Goal: Task Accomplishment & Management: Complete application form

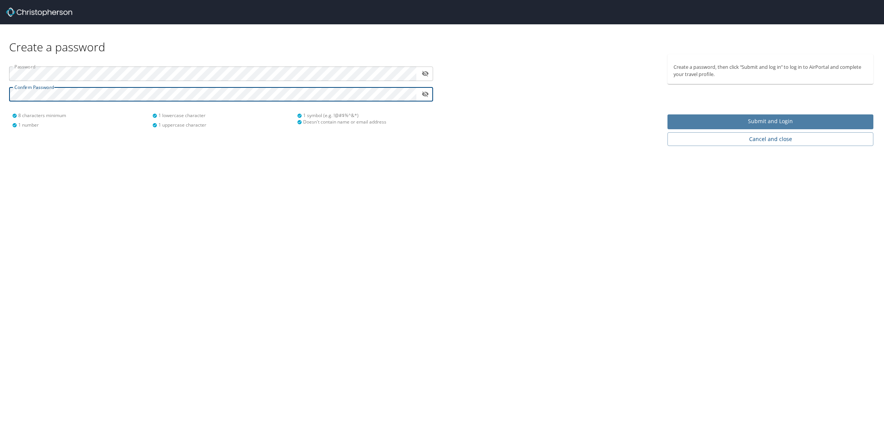
click at [734, 119] on span "Submit and Login" at bounding box center [771, 122] width 194 height 10
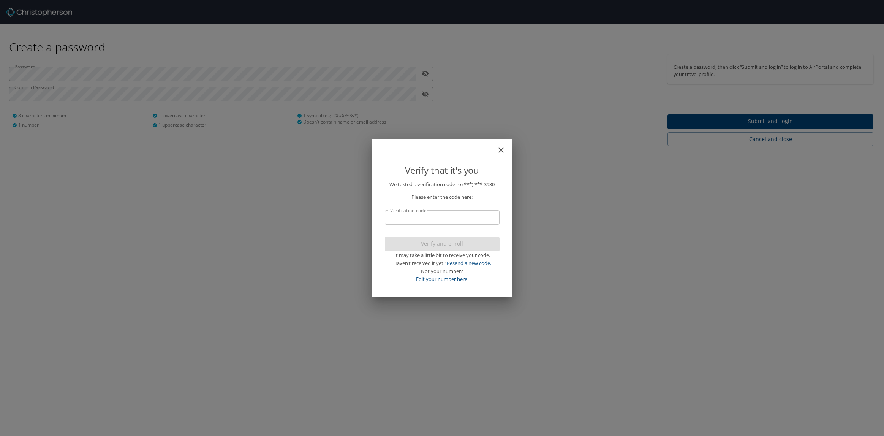
click at [405, 214] on input "Verification code" at bounding box center [442, 217] width 115 height 14
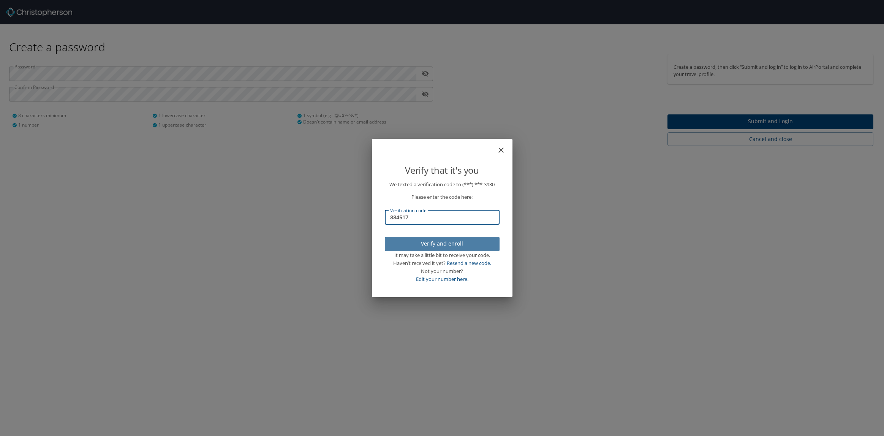
type input "884517"
click at [429, 242] on span "Verify and enroll" at bounding box center [442, 244] width 103 height 10
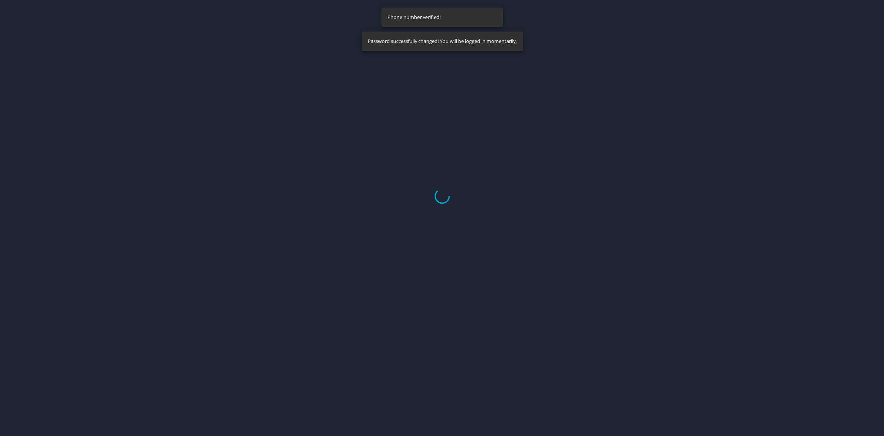
select select "US"
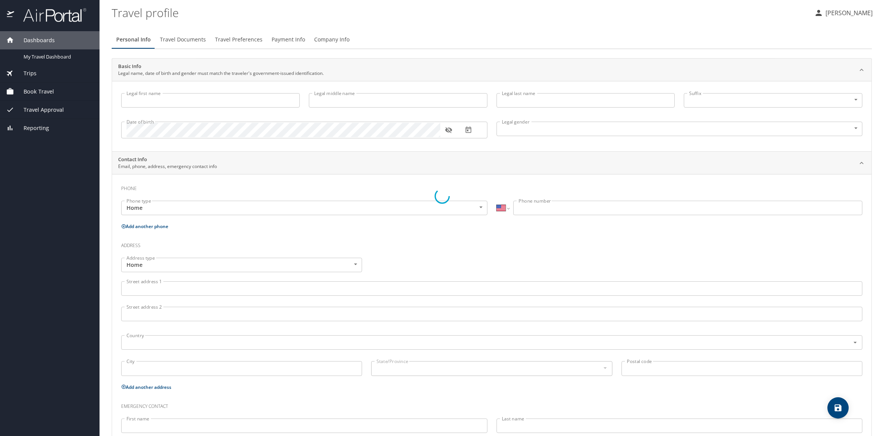
type input "Michael"
type input "Paul"
type input "Howerton"
type input "Male"
select select "US"
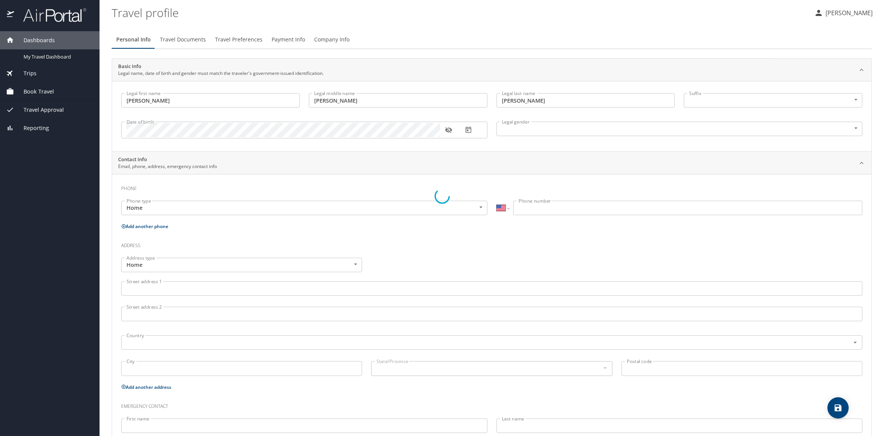
select select "US"
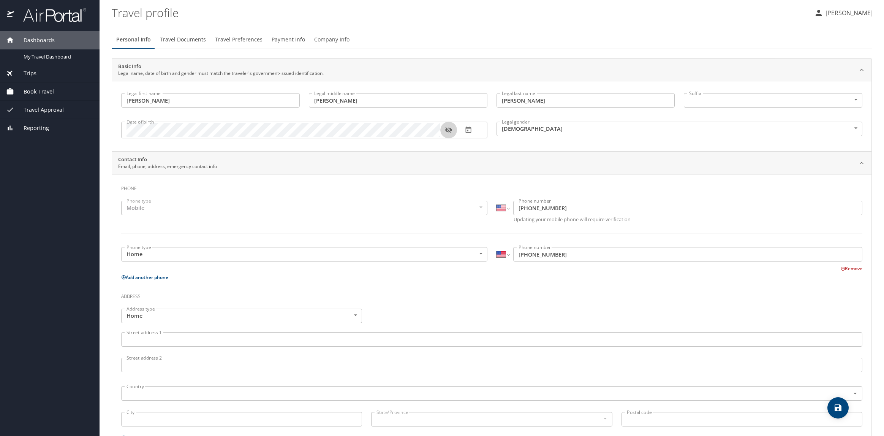
click at [447, 126] on icon "button" at bounding box center [449, 130] width 8 height 8
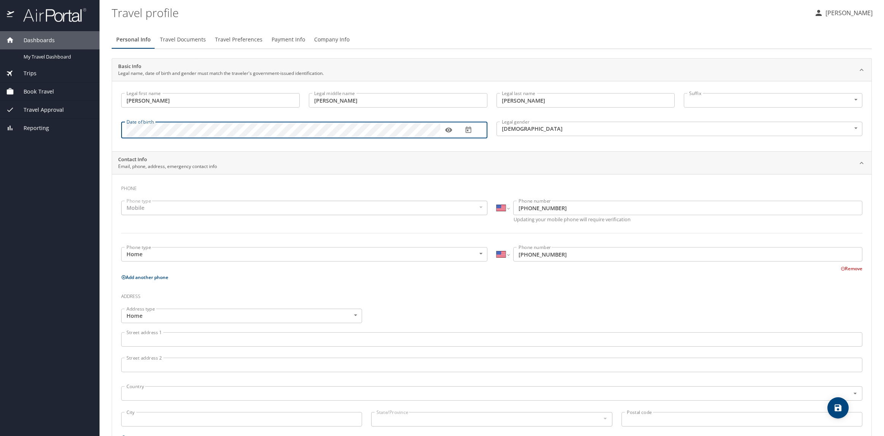
click at [584, 40] on div "Personal Info Travel Documents Travel Preferences Payment Info Company Info" at bounding box center [492, 39] width 760 height 18
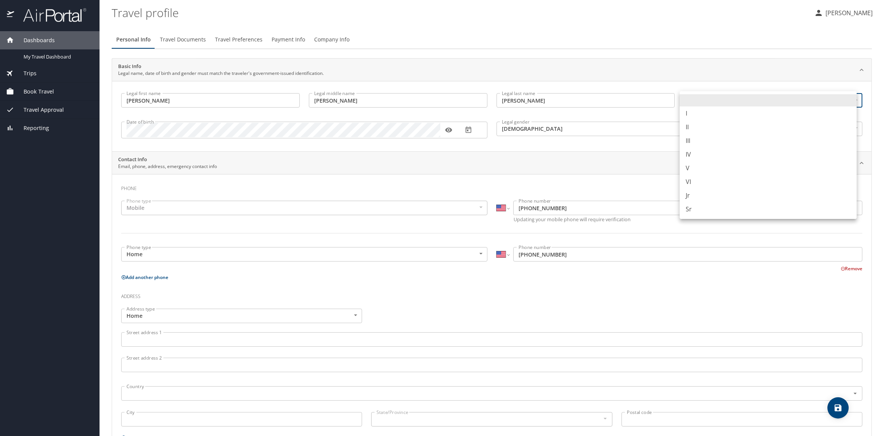
click at [735, 100] on body "Dashboards My Travel Dashboard Trips Current / Future Trips Past Trips Trips Mi…" at bounding box center [442, 218] width 884 height 436
click at [700, 193] on li "Jr" at bounding box center [768, 195] width 177 height 14
type input "Jr"
click at [151, 210] on div "Mobile" at bounding box center [304, 208] width 366 height 14
click at [479, 209] on div "Mobile" at bounding box center [304, 208] width 366 height 14
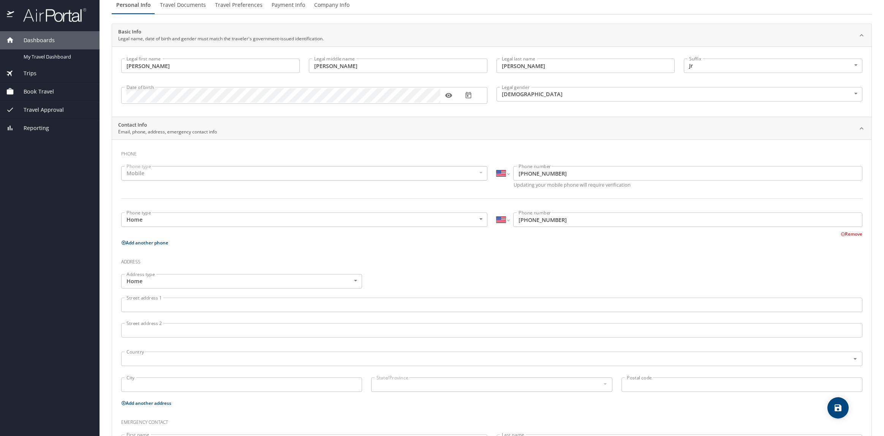
scroll to position [70, 0]
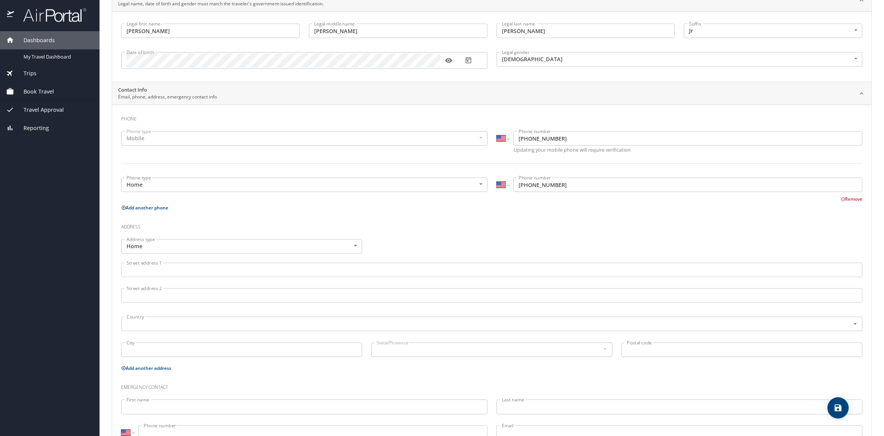
click at [124, 207] on icon at bounding box center [124, 208] width 4 height 4
select select "US"
click at [537, 229] on input "Phone number" at bounding box center [687, 229] width 349 height 14
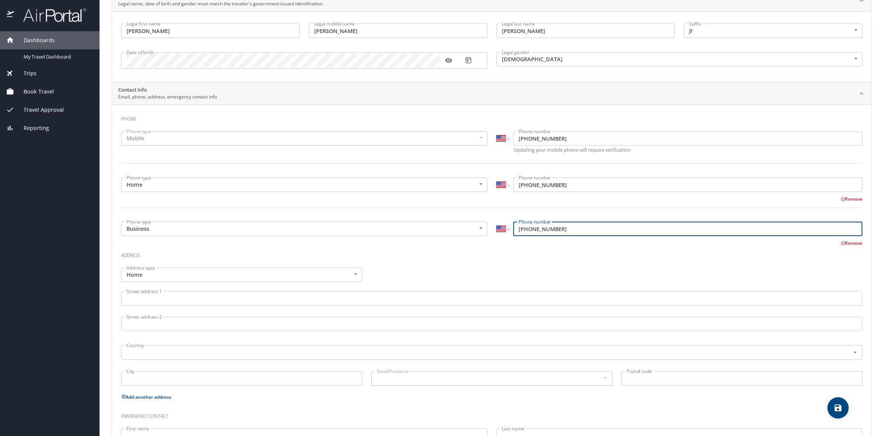
type input "(937) 904-2779"
click at [557, 253] on h3 "Address" at bounding box center [491, 253] width 741 height 13
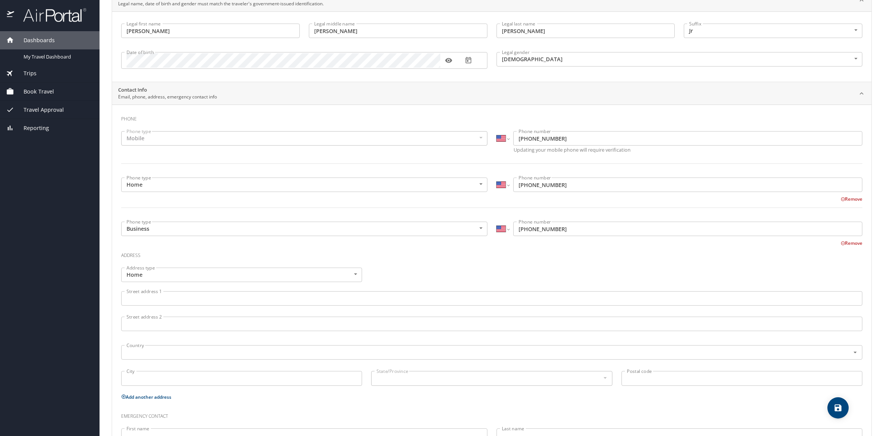
click at [154, 295] on input "Street address 1" at bounding box center [491, 298] width 741 height 14
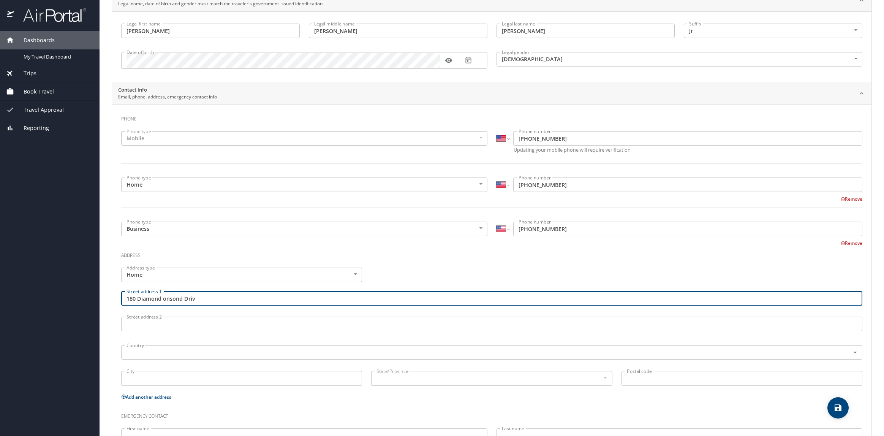
type input "180 Diamond onsond Drive"
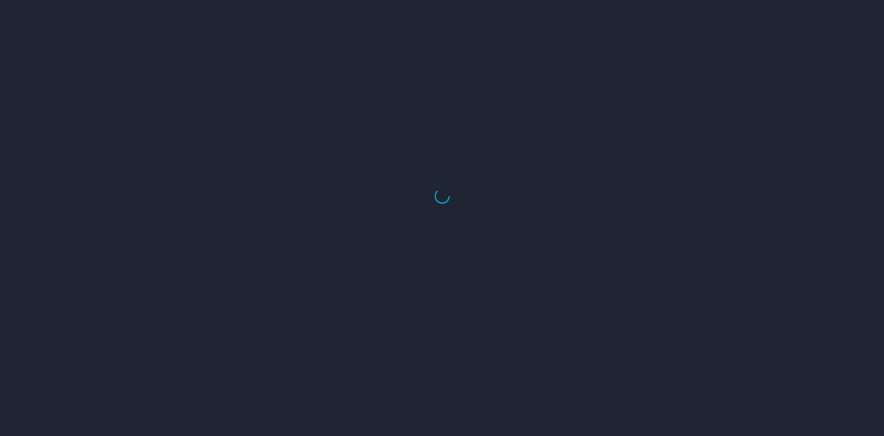
select select "US"
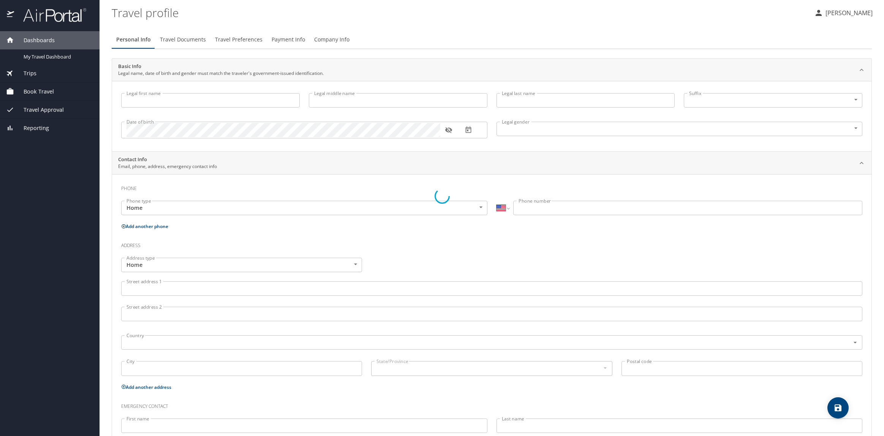
type input "[PERSON_NAME]"
type input "Male"
select select "US"
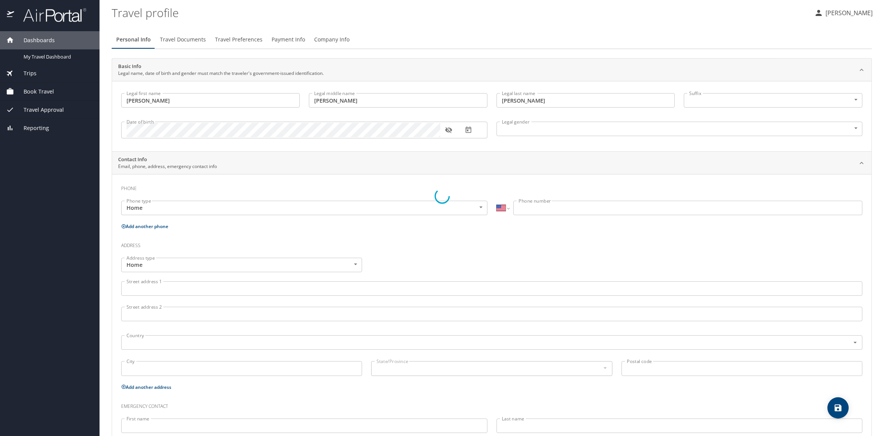
select select "US"
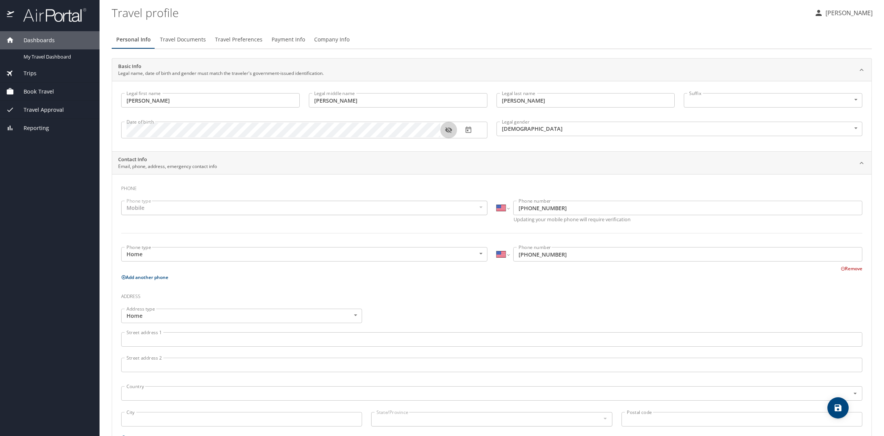
click at [447, 129] on icon "button" at bounding box center [448, 130] width 7 height 6
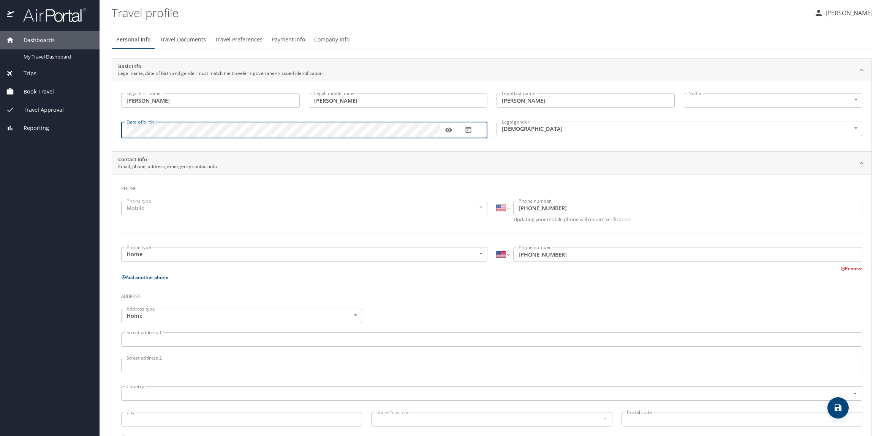
click at [157, 117] on div "Date of birth Date of birth" at bounding box center [304, 129] width 375 height 31
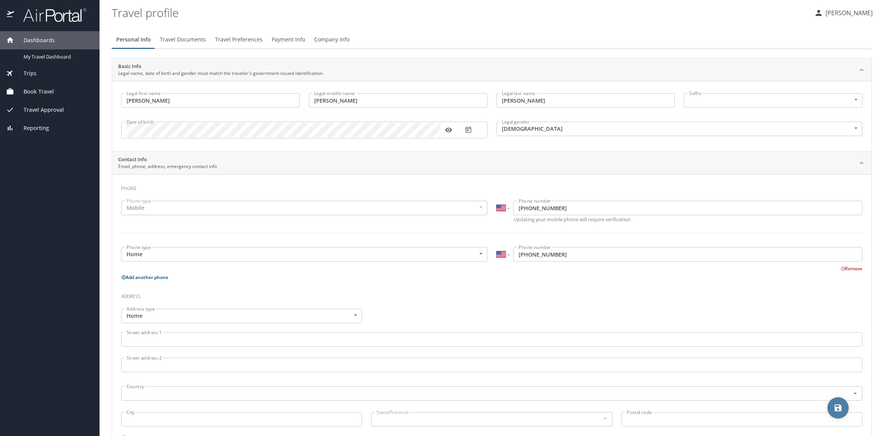
click at [839, 409] on icon "save" at bounding box center [838, 407] width 7 height 7
select select "US"
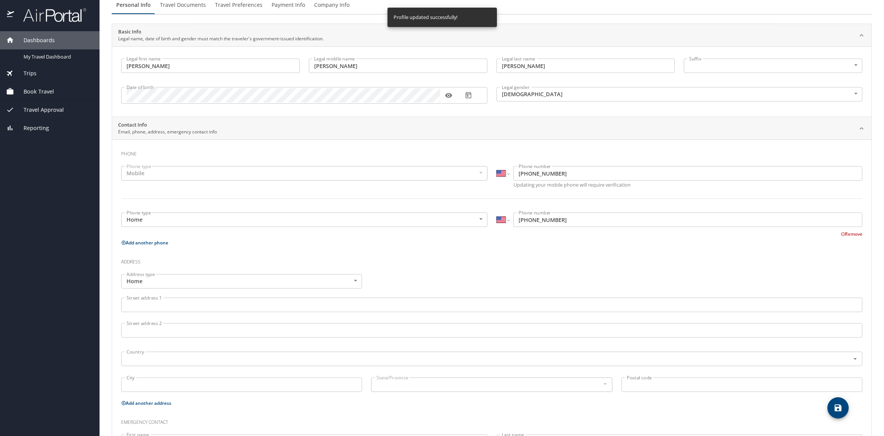
click at [155, 242] on button "Add another phone" at bounding box center [144, 242] width 47 height 6
select select "US"
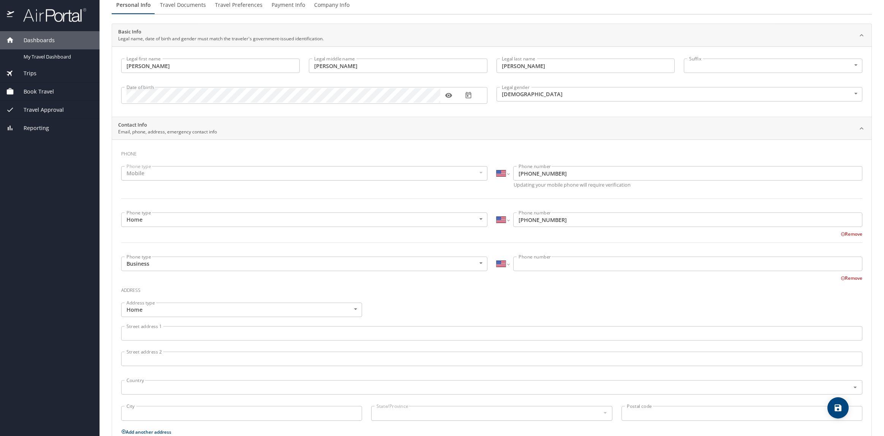
click at [533, 263] on input "Phone number" at bounding box center [687, 264] width 349 height 14
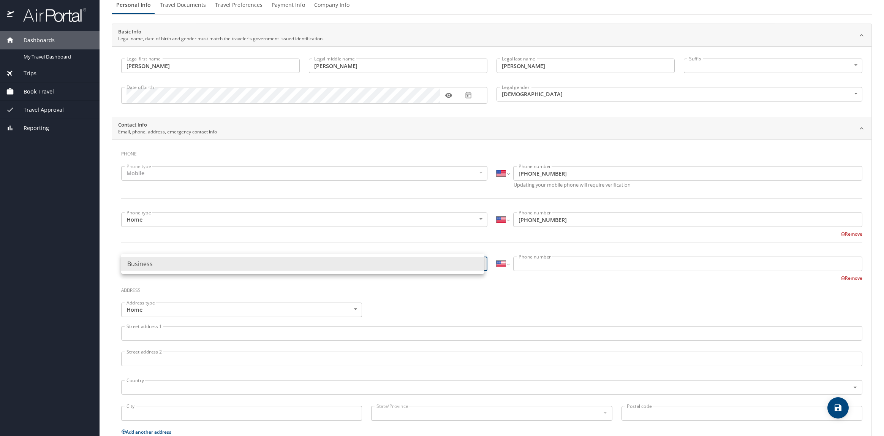
click at [475, 263] on body "Dashboards My Travel Dashboard Trips Current / Future Trips Past Trips Trips Mi…" at bounding box center [442, 218] width 884 height 436
click at [477, 263] on li "Business" at bounding box center [302, 264] width 363 height 14
click at [477, 263] on body "Dashboards My Travel Dashboard Trips Current / Future Trips Past Trips Trips Mi…" at bounding box center [442, 218] width 884 height 436
click at [531, 263] on div at bounding box center [442, 218] width 884 height 436
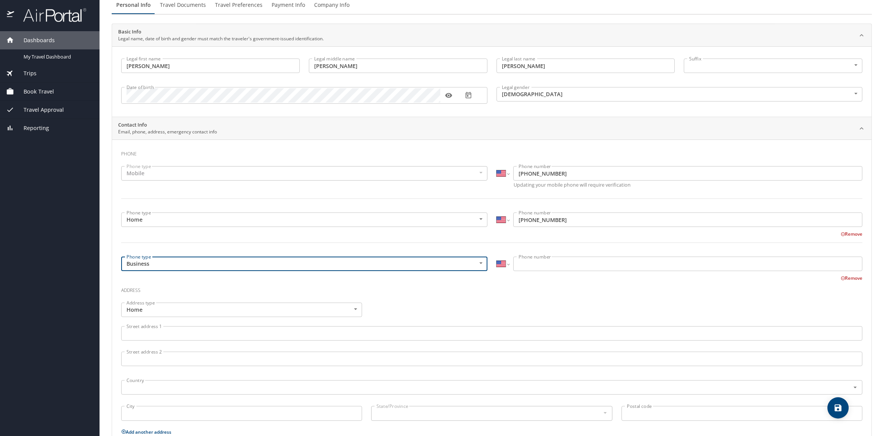
click at [538, 265] on input "Phone number" at bounding box center [687, 264] width 349 height 14
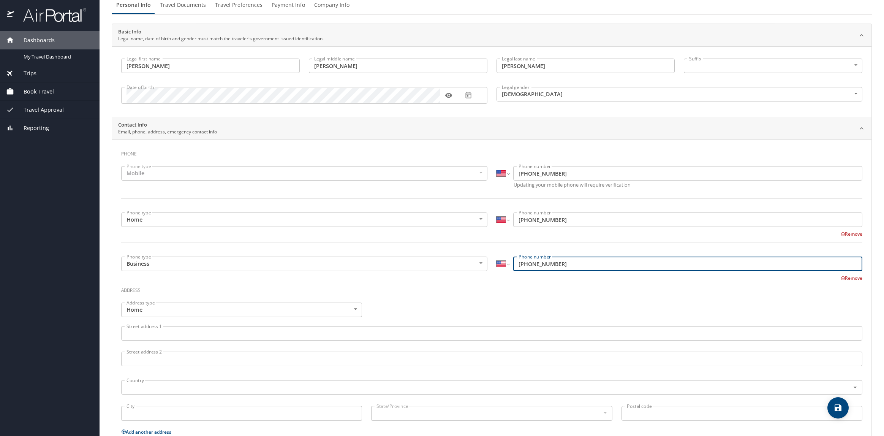
type input "(937) 904-2779"
click at [539, 298] on div "Address" at bounding box center [491, 292] width 741 height 21
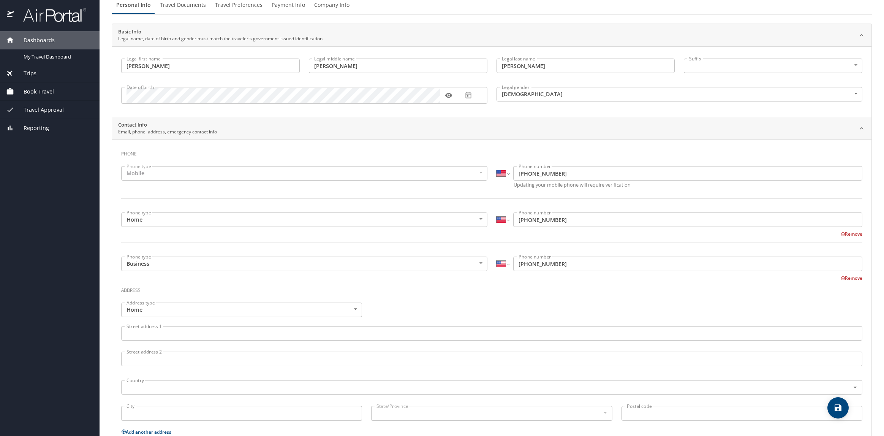
scroll to position [105, 0]
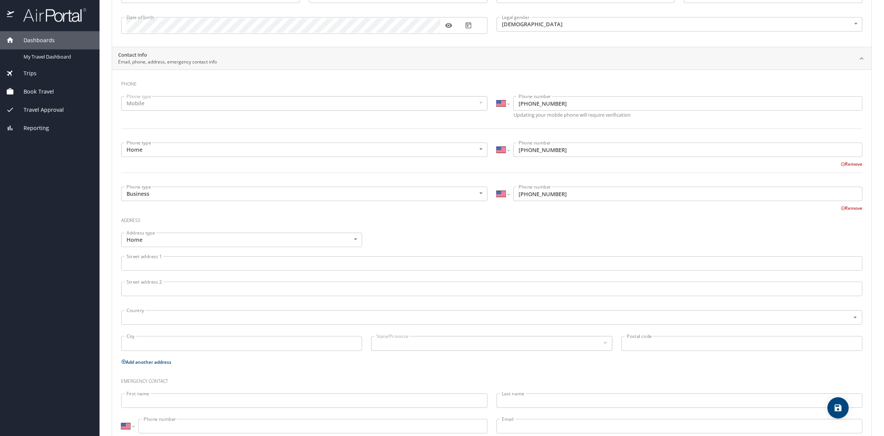
click at [208, 268] on input "Street address 1" at bounding box center [491, 263] width 741 height 14
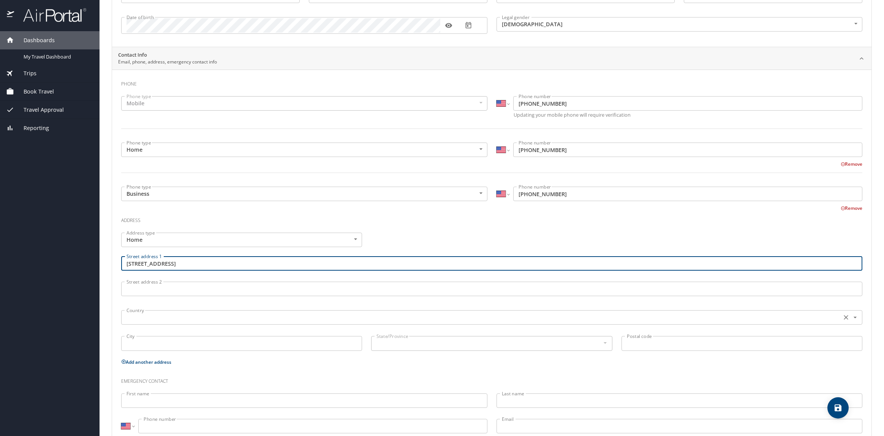
type input "180 Diamond Drive"
click at [177, 321] on input "text" at bounding box center [481, 317] width 714 height 10
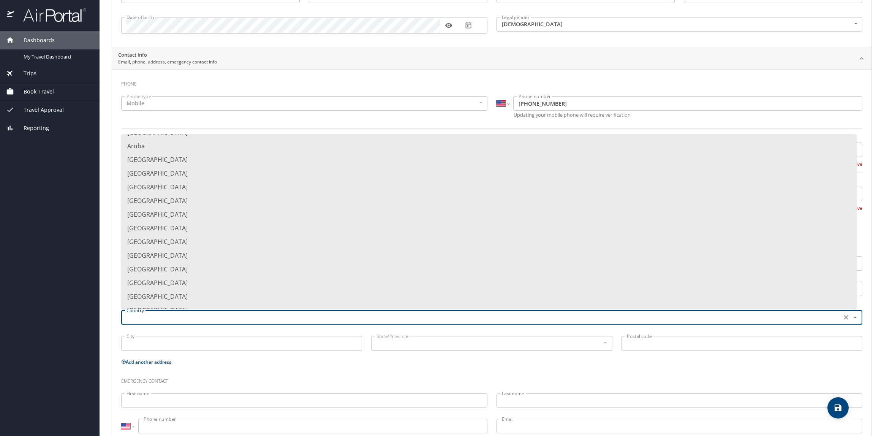
scroll to position [0, 0]
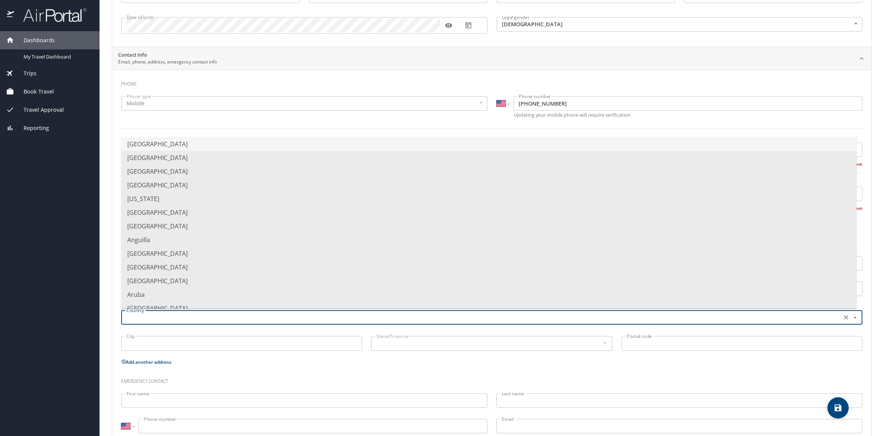
click at [168, 147] on li "United States of America" at bounding box center [489, 144] width 736 height 14
type input "United States of America"
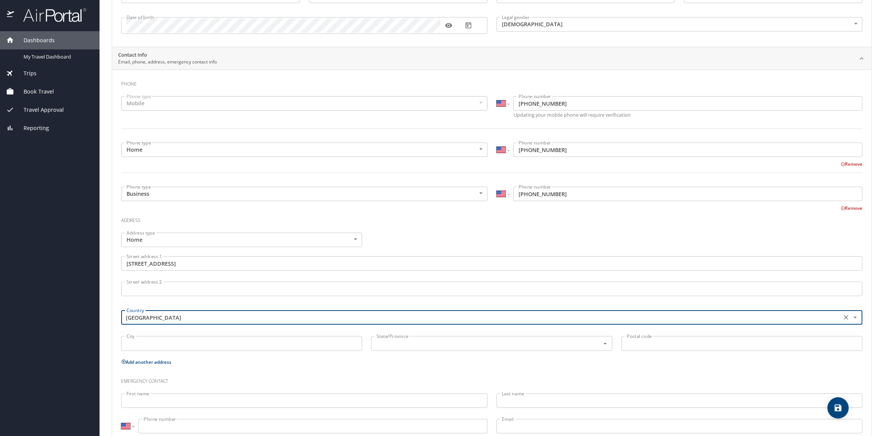
click at [329, 336] on div "City City" at bounding box center [242, 343] width 250 height 25
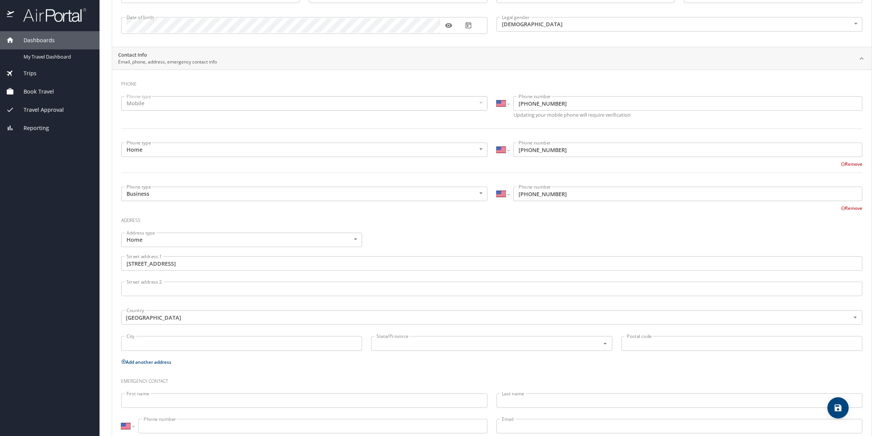
click at [265, 343] on input "City" at bounding box center [241, 343] width 241 height 14
type input "Centerville"
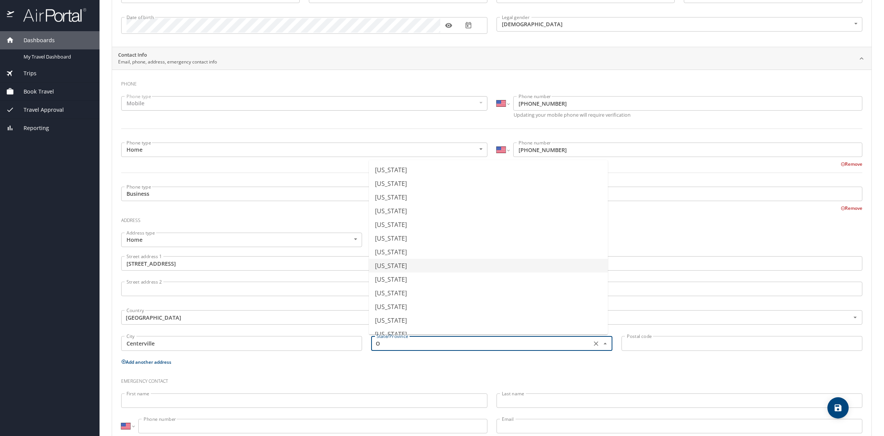
scroll to position [214, 0]
click at [390, 204] on li "Ohio" at bounding box center [488, 202] width 239 height 14
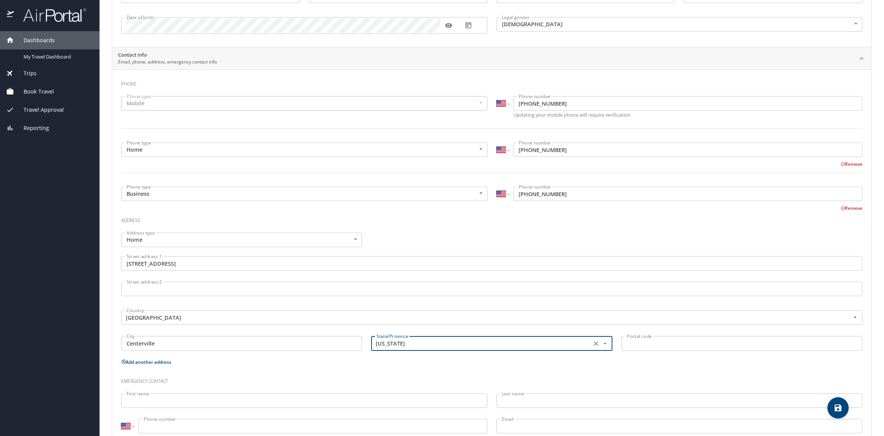
type input "Ohio"
click at [660, 346] on input "Postal code" at bounding box center [742, 343] width 241 height 14
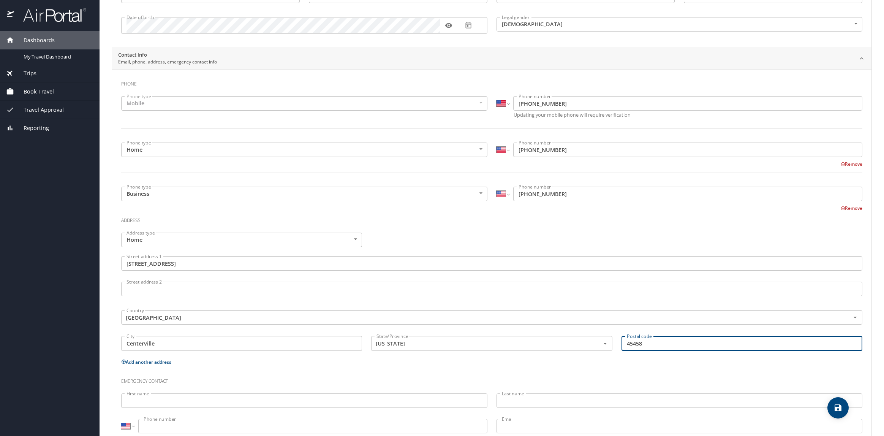
scroll to position [127, 0]
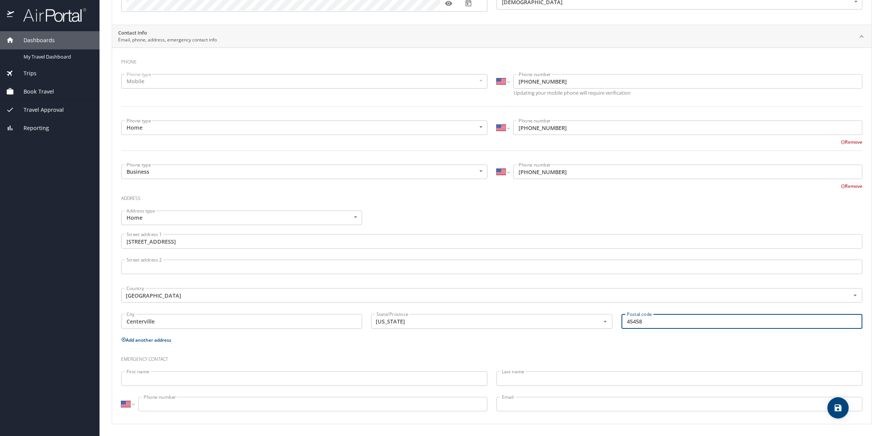
type input "45458"
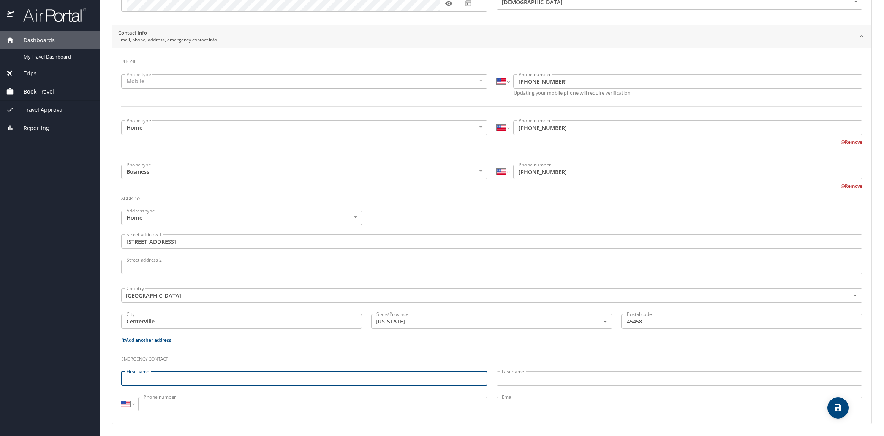
click at [394, 379] on input "First name" at bounding box center [304, 378] width 366 height 14
type input "Julie"
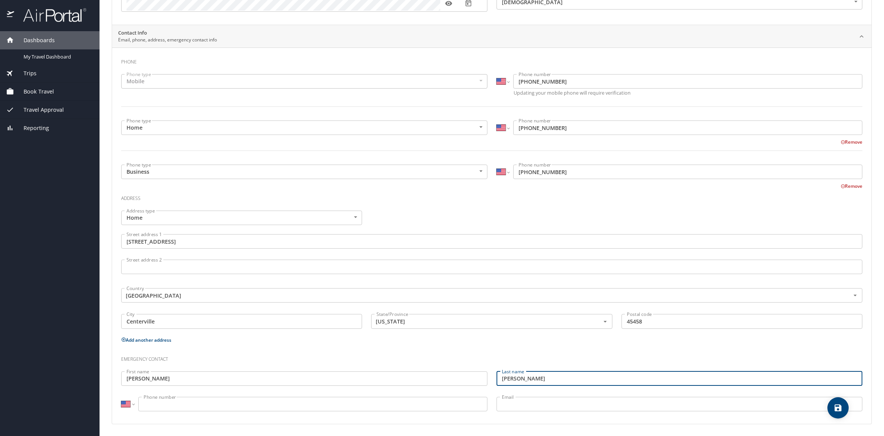
type input "Howerton"
click at [382, 405] on input "Phone number" at bounding box center [312, 404] width 349 height 14
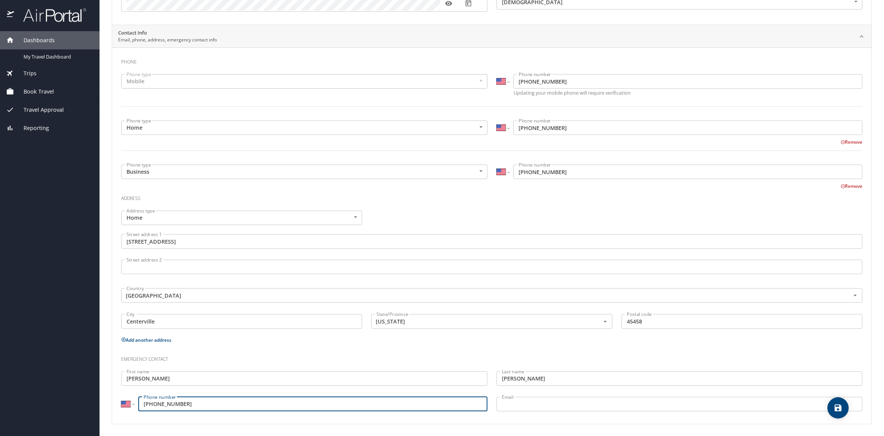
type input "(757) 218-5512"
click at [575, 401] on input "Email" at bounding box center [680, 404] width 366 height 14
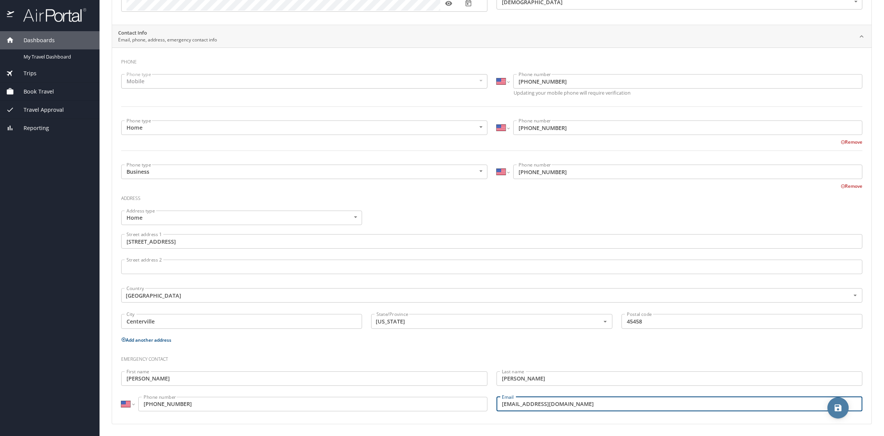
type input "jlwehner@hotmail.com"
click at [839, 411] on icon "save" at bounding box center [838, 407] width 9 height 9
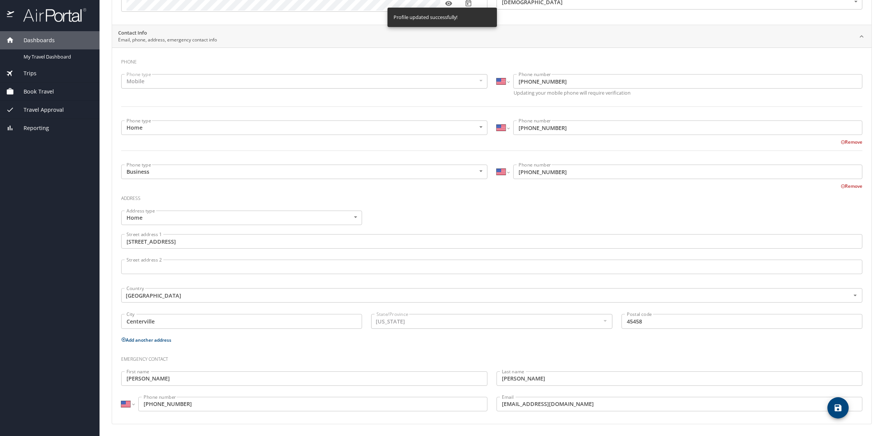
select select "US"
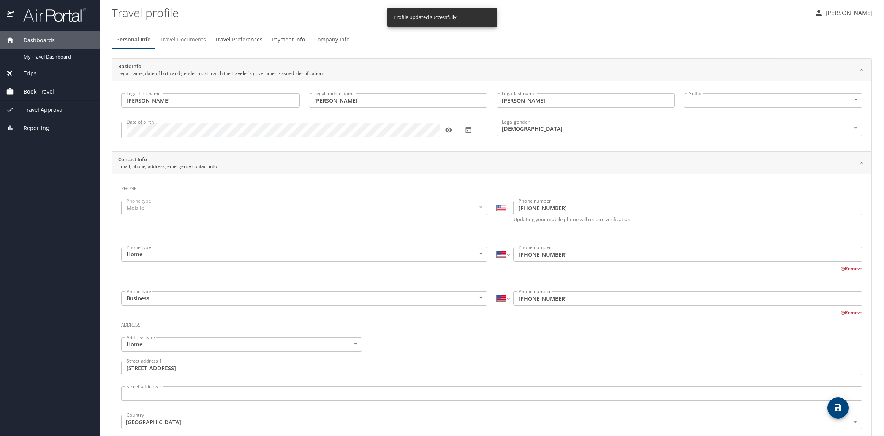
click at [194, 38] on span "Travel Documents" at bounding box center [183, 40] width 46 height 10
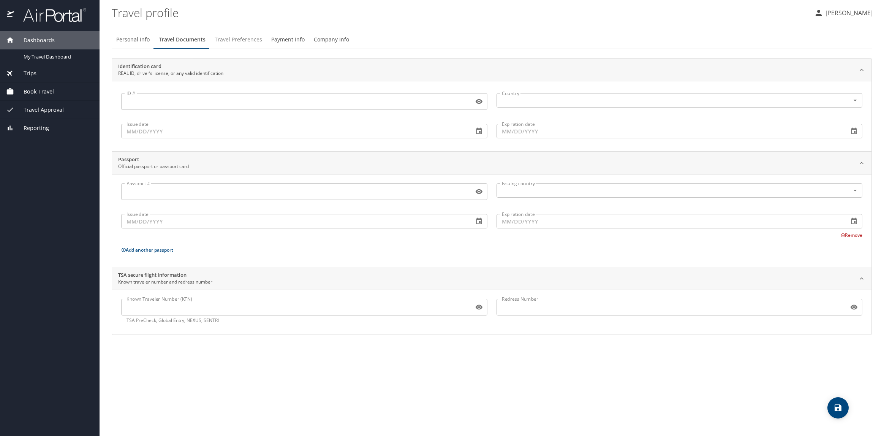
click at [237, 44] on span "Travel Preferences" at bounding box center [239, 40] width 48 height 10
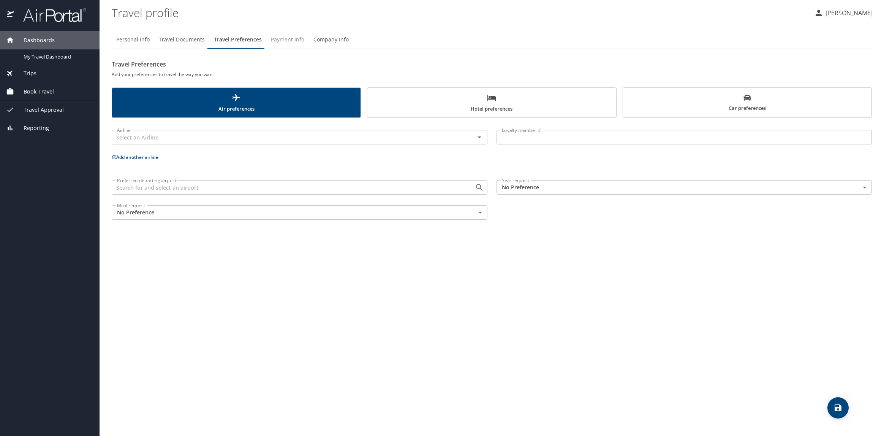
click at [293, 41] on span "Payment Info" at bounding box center [287, 40] width 33 height 10
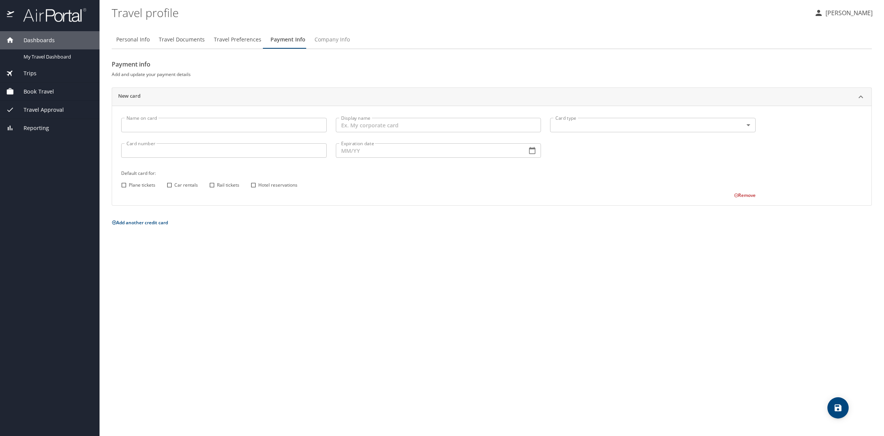
click at [324, 41] on span "Company Info" at bounding box center [332, 40] width 35 height 10
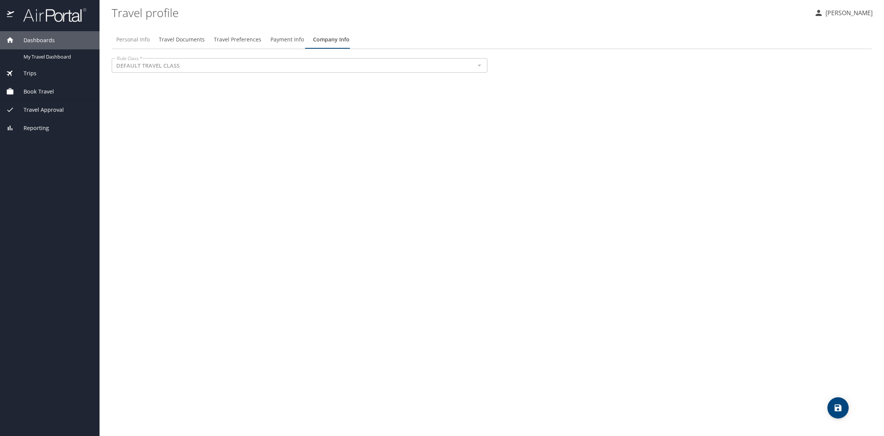
click at [132, 39] on span "Personal Info" at bounding box center [132, 40] width 33 height 10
select select "US"
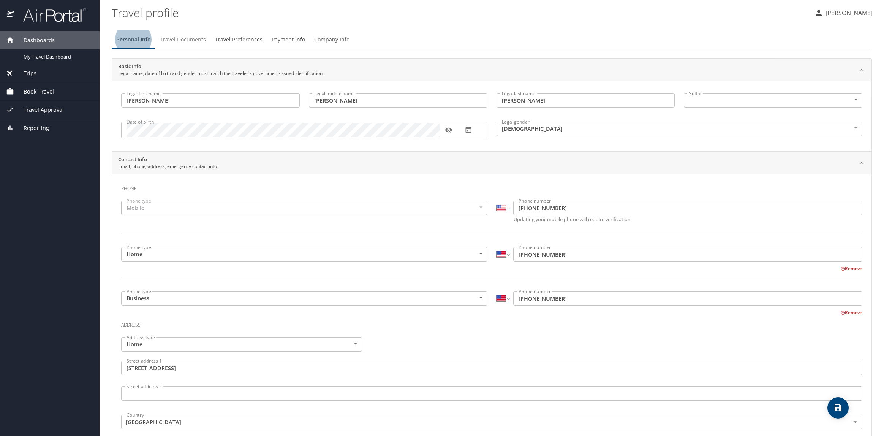
click at [177, 43] on span "Travel Documents" at bounding box center [183, 40] width 46 height 10
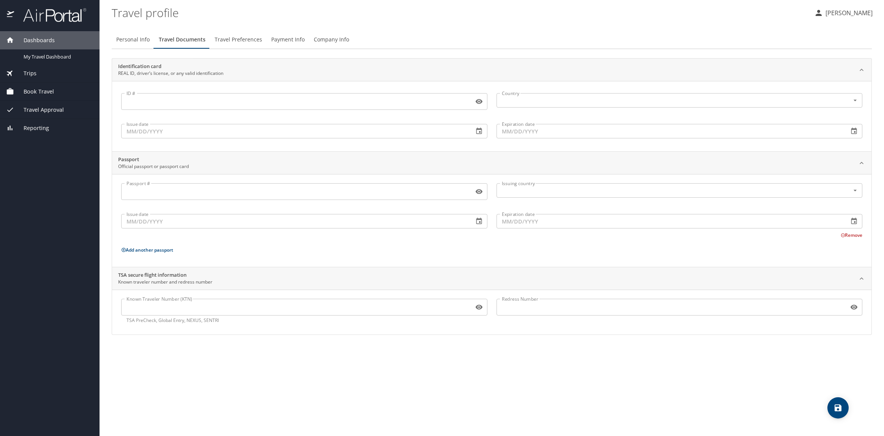
click at [161, 104] on input "ID #" at bounding box center [296, 101] width 350 height 14
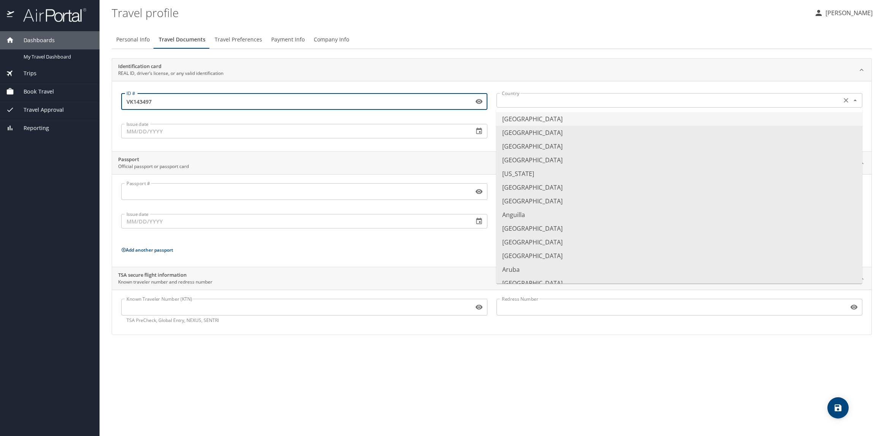
type input "VK143497"
click at [515, 100] on input "text" at bounding box center [668, 100] width 339 height 10
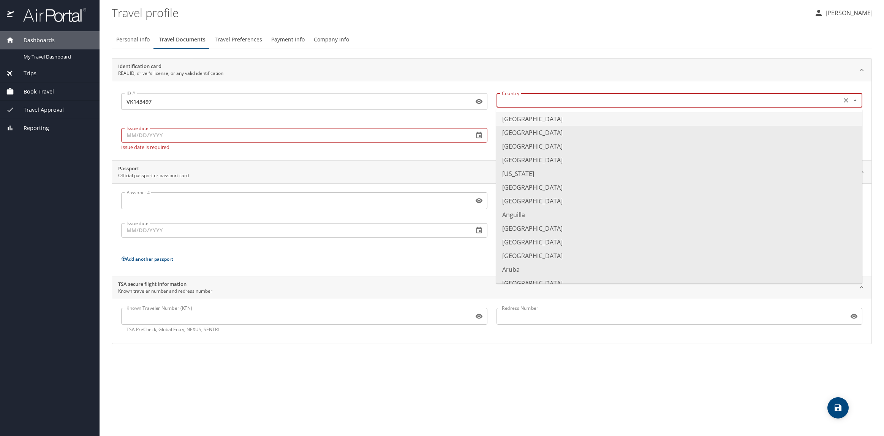
click at [524, 120] on li "United States of America" at bounding box center [679, 119] width 366 height 14
type input "United States of America"
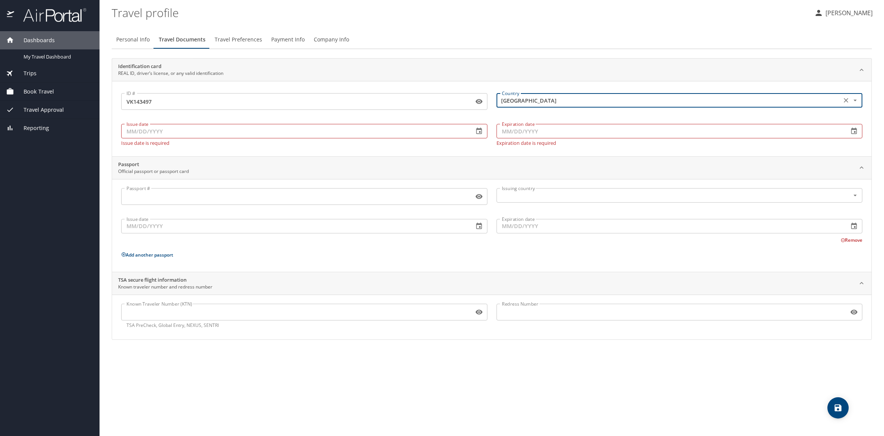
click at [224, 133] on input "Issue date" at bounding box center [294, 131] width 347 height 14
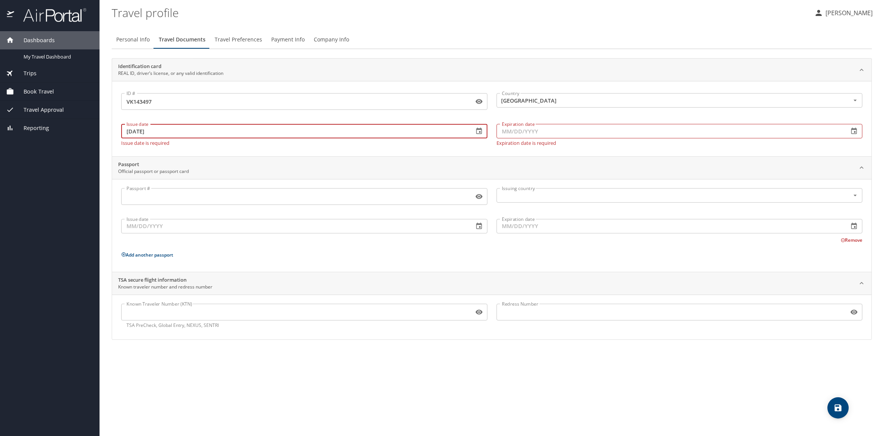
type input "11/22/2024"
click at [224, 146] on div "Issue date 11/22/2024 Issue date Issue date is required" at bounding box center [304, 133] width 375 height 34
click at [548, 129] on input "Expiration date" at bounding box center [670, 131] width 347 height 14
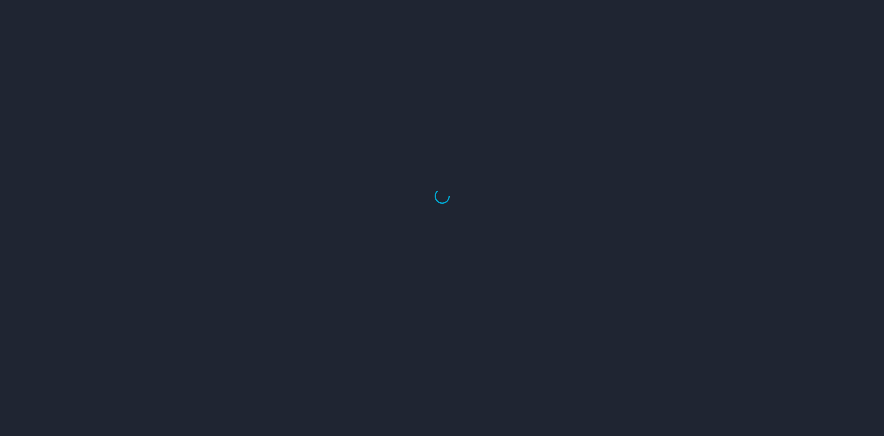
select select "US"
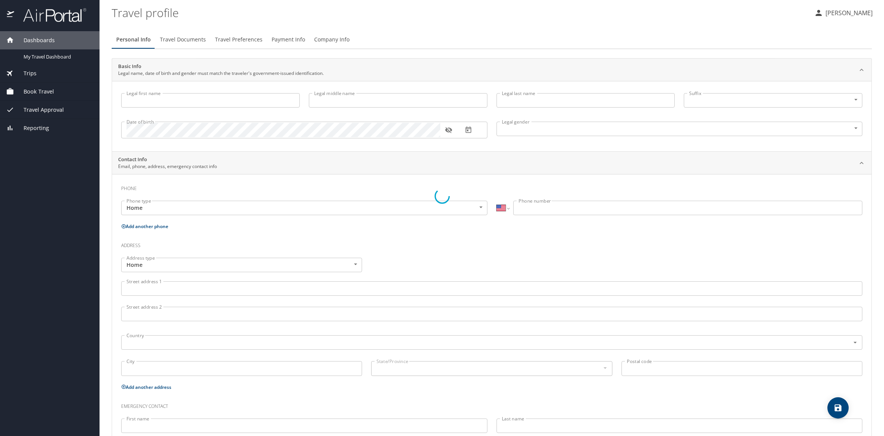
type input "[PERSON_NAME]"
type input "[DEMOGRAPHIC_DATA]"
type input "Julie"
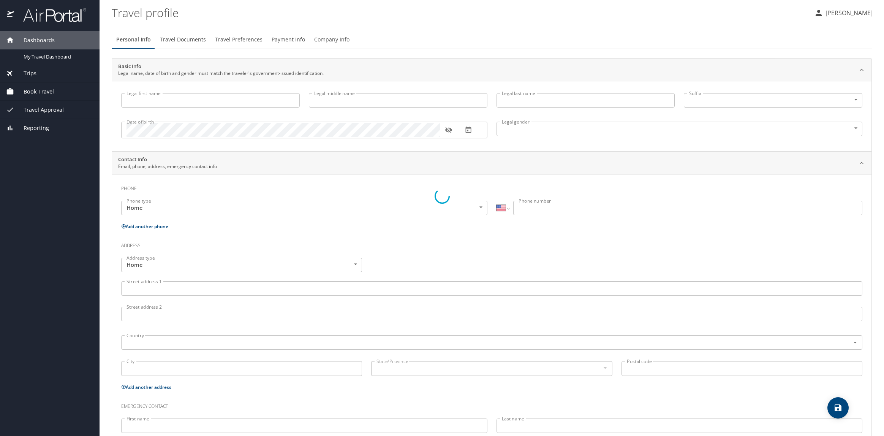
type input "Howerton"
type input "(757) 218-5512"
type input "jlwehner@hotmail.com"
select select "US"
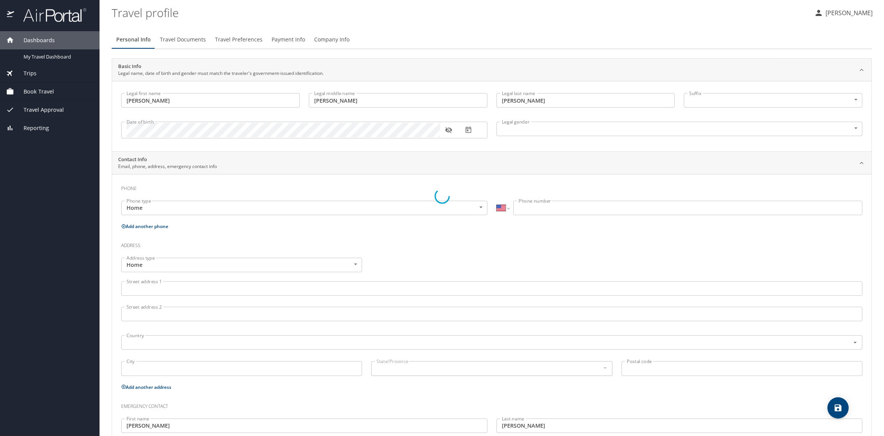
select select "US"
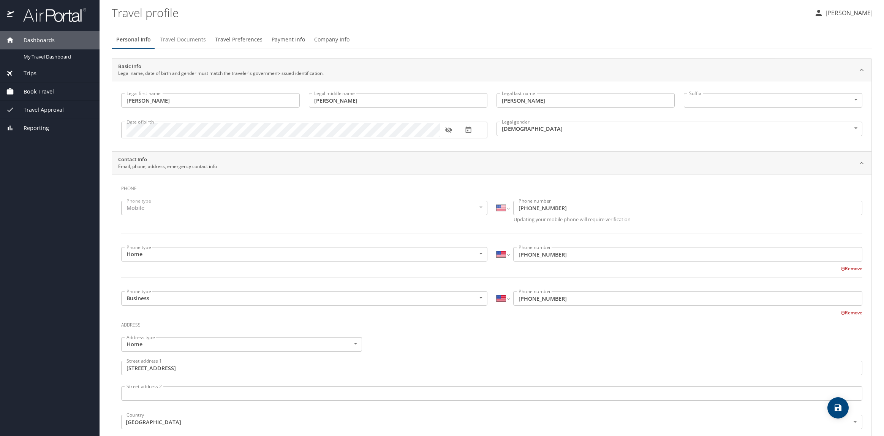
click at [186, 39] on span "Travel Documents" at bounding box center [183, 40] width 46 height 10
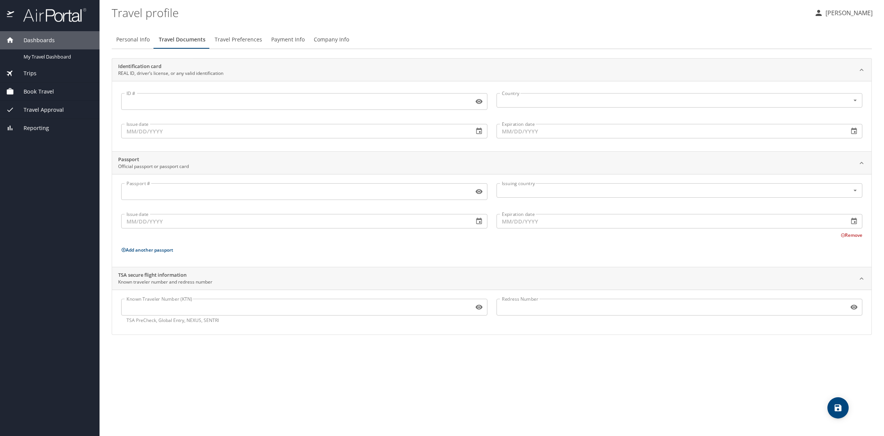
click at [196, 97] on input "ID #" at bounding box center [296, 101] width 350 height 14
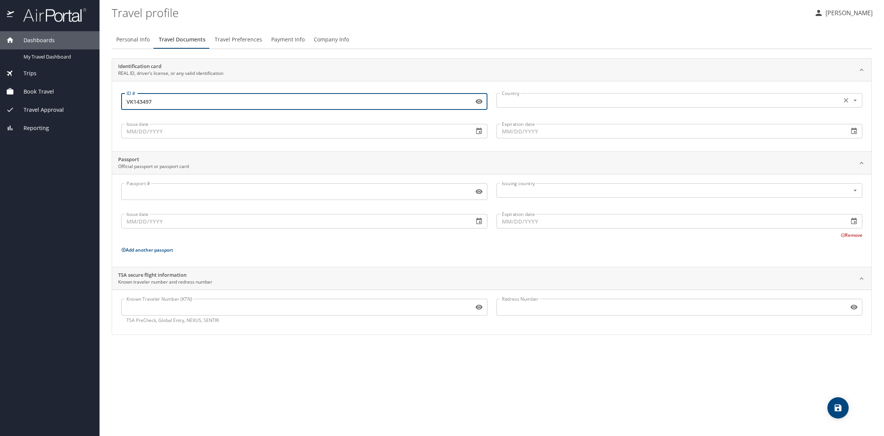
type input "VK143497"
click at [510, 103] on input "text" at bounding box center [668, 100] width 339 height 10
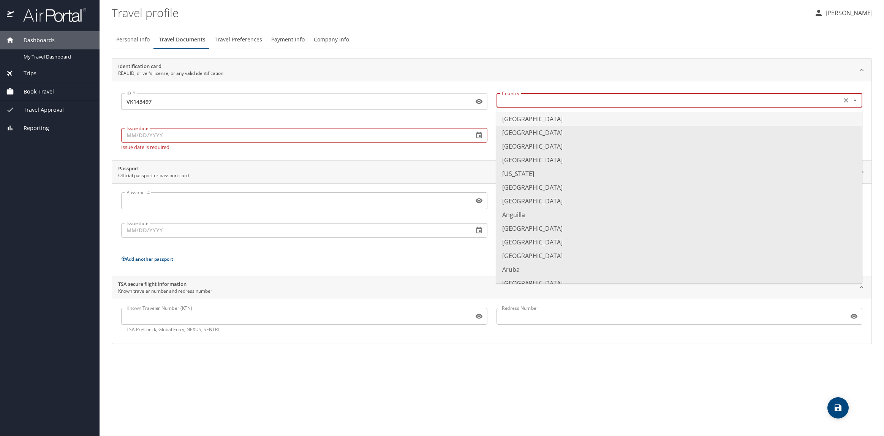
click at [513, 119] on li "United States of America" at bounding box center [679, 119] width 366 height 14
type input "United States of America"
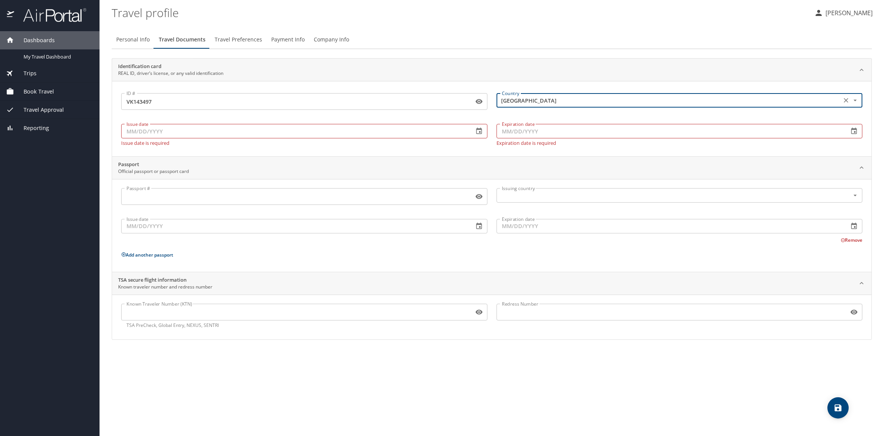
click at [236, 135] on input "Issue date" at bounding box center [294, 131] width 347 height 14
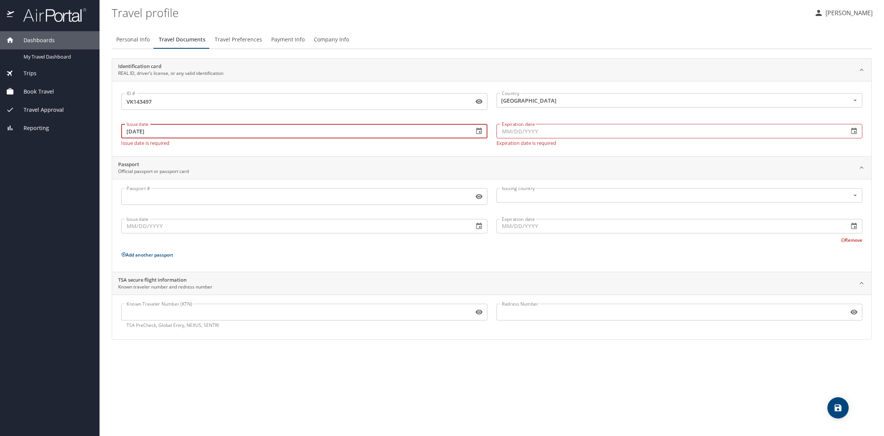
type input "11/22/2024"
click at [515, 135] on input "Expiration date" at bounding box center [670, 131] width 347 height 14
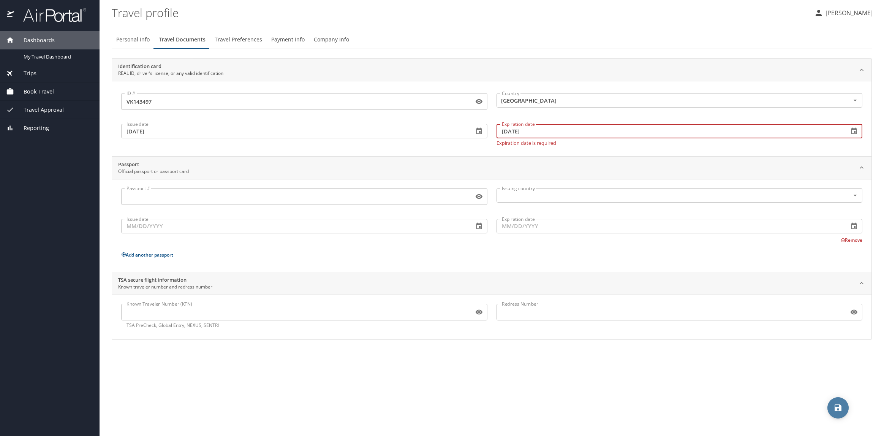
type input "08/04/2029"
click at [841, 409] on icon "save" at bounding box center [838, 407] width 7 height 7
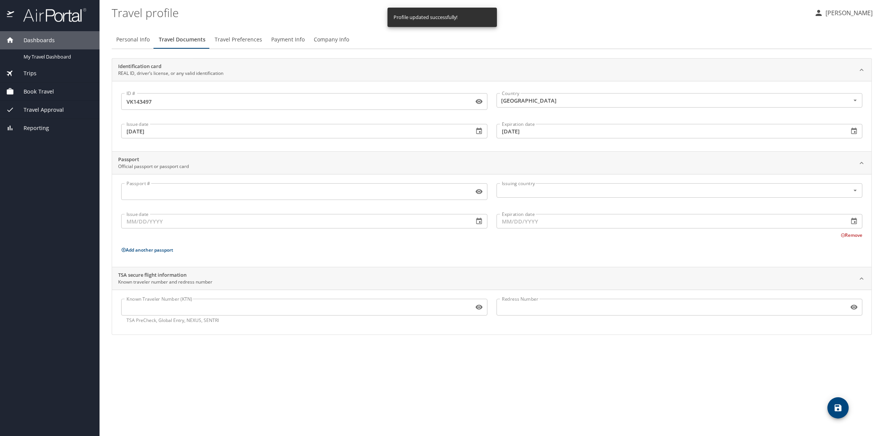
click at [232, 39] on span "Travel Preferences" at bounding box center [239, 40] width 48 height 10
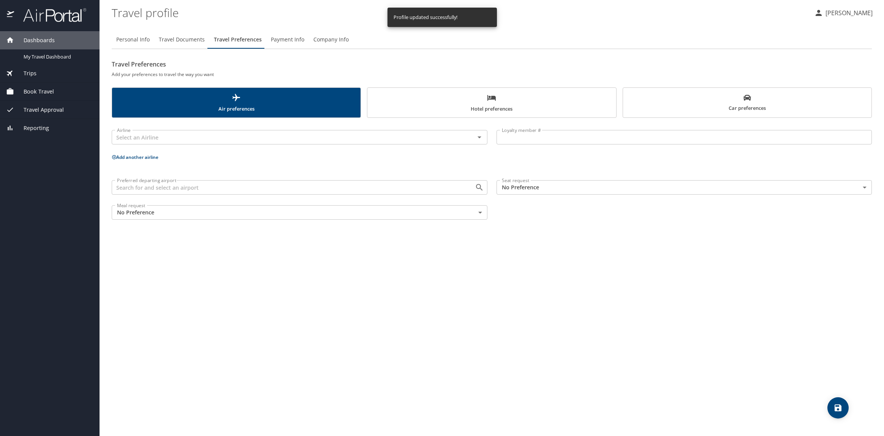
click at [281, 41] on span "Payment Info" at bounding box center [287, 40] width 33 height 10
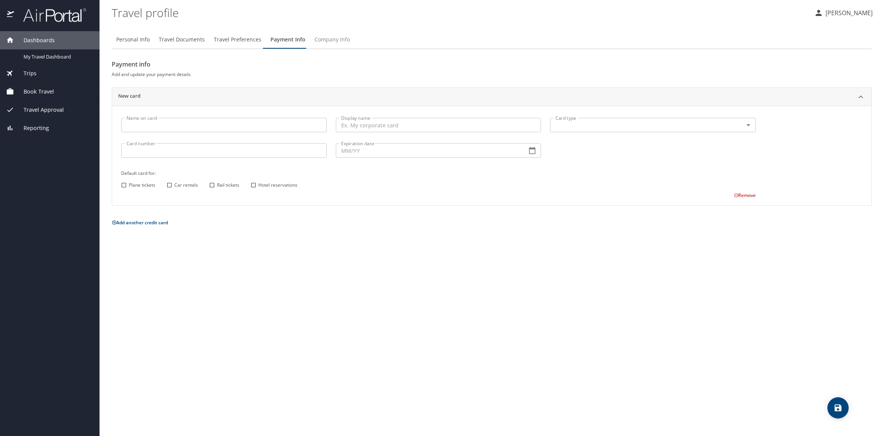
click at [325, 42] on span "Company Info" at bounding box center [332, 40] width 35 height 10
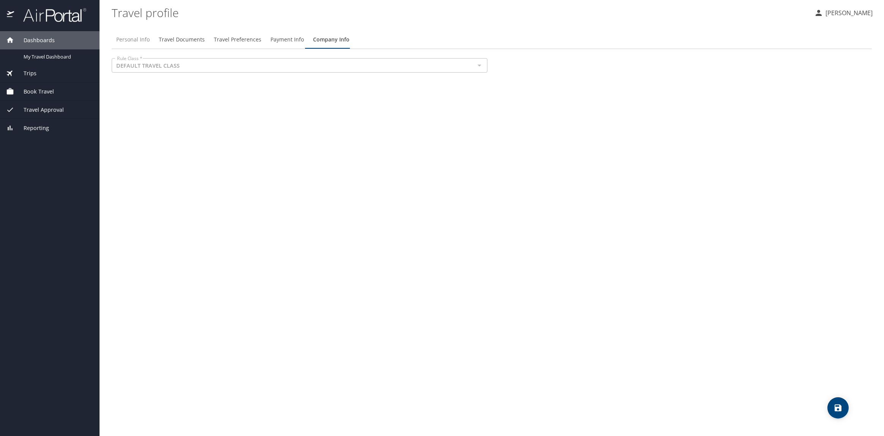
click at [140, 42] on span "Personal Info" at bounding box center [132, 40] width 33 height 10
select select "US"
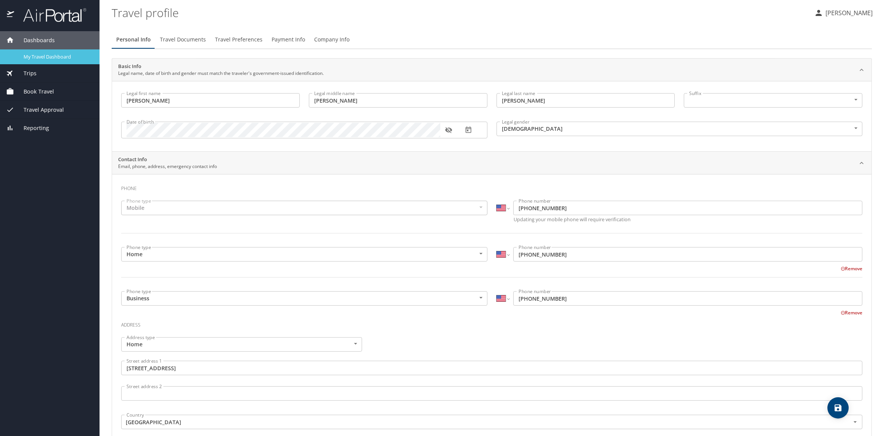
click at [46, 57] on span "My Travel Dashboard" at bounding box center [57, 56] width 67 height 7
